Goal: Task Accomplishment & Management: Manage account settings

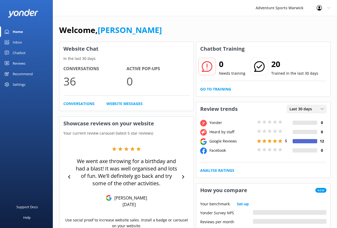
click at [307, 108] on span "Last 30 days" at bounding box center [302, 109] width 26 height 6
click at [304, 118] on div "Last 7 days" at bounding box center [298, 119] width 17 height 5
click at [309, 109] on span "Last 7 days" at bounding box center [301, 109] width 24 height 6
click at [301, 132] on div "Last 30 days" at bounding box center [299, 130] width 19 height 5
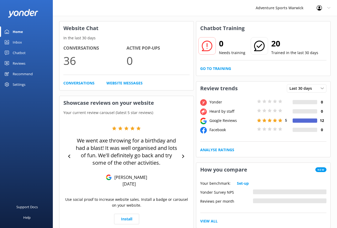
scroll to position [31, 0]
